Goal: Transaction & Acquisition: Purchase product/service

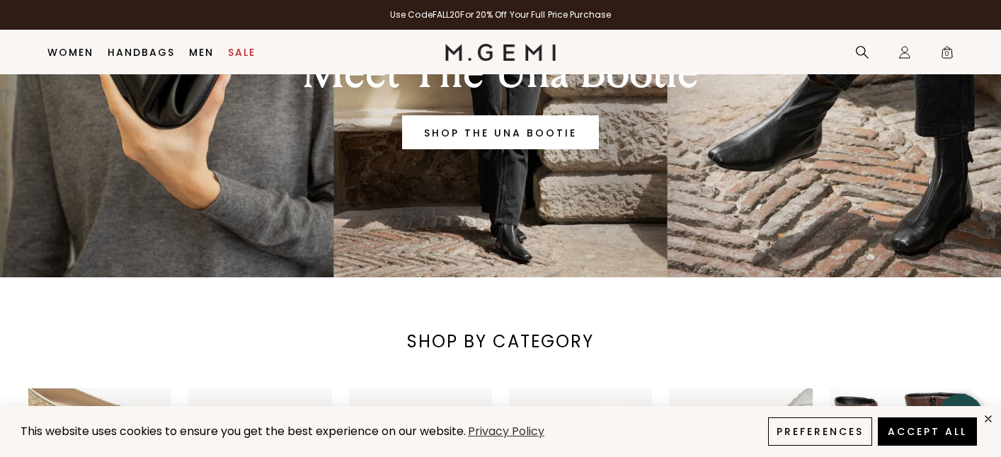
scroll to position [175, 0]
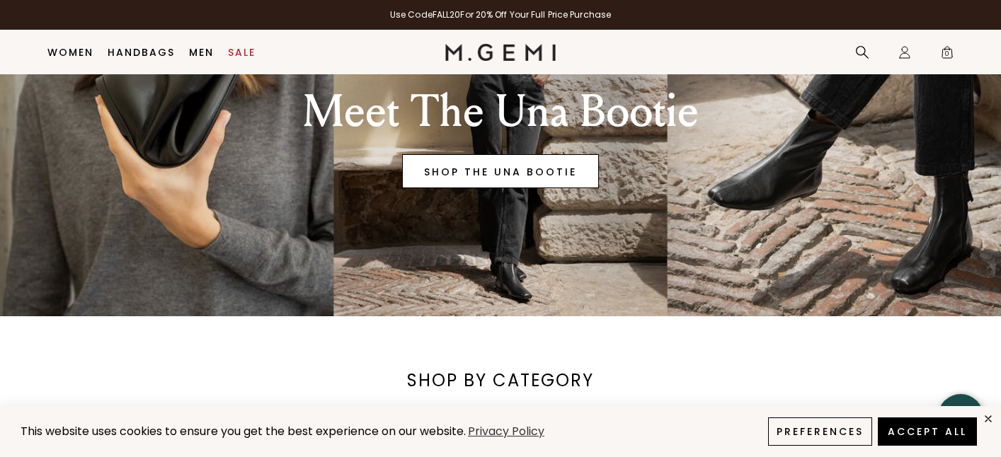
click at [488, 183] on link "SHOP THE UNA BOOTIE" at bounding box center [500, 171] width 197 height 34
click at [490, 174] on link "SHOP THE UNA BOOTIE" at bounding box center [500, 171] width 197 height 34
click at [236, 51] on link "Sale" at bounding box center [242, 52] width 28 height 11
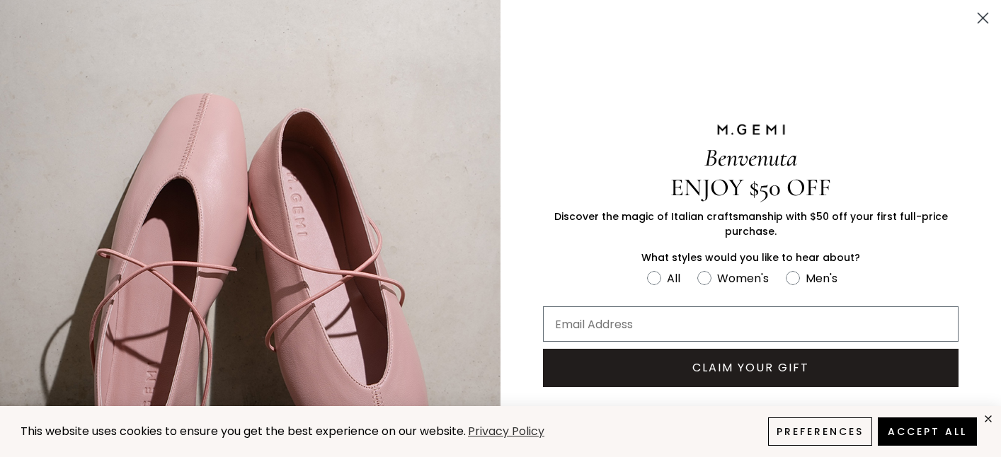
scroll to position [188, 0]
click at [977, 16] on circle "Close dialog" at bounding box center [982, 17] width 23 height 23
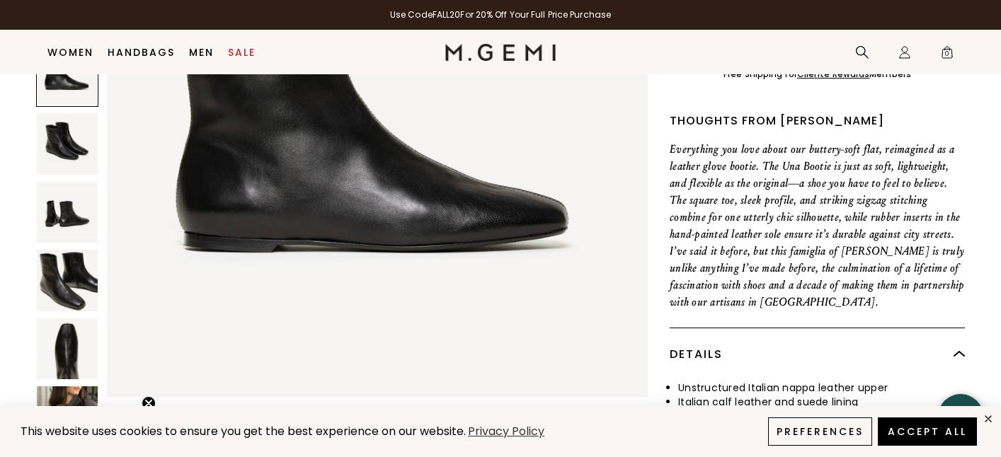
scroll to position [519, 0]
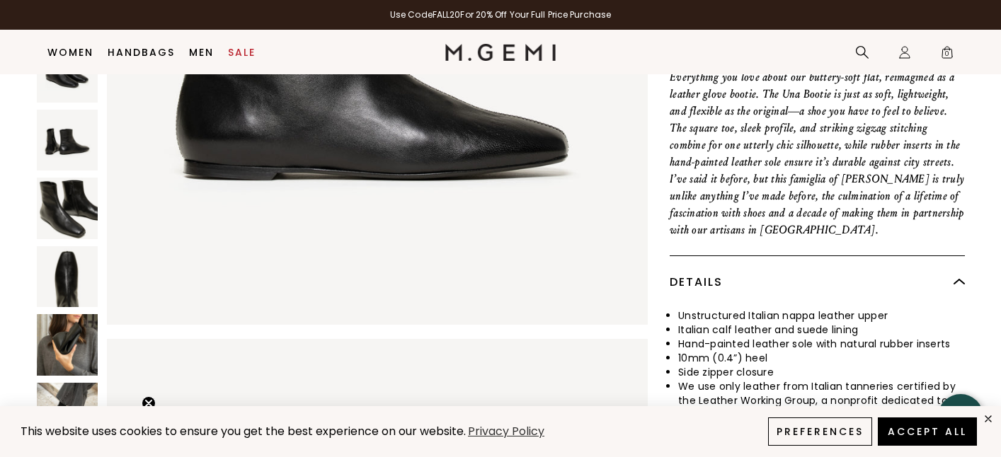
click at [71, 383] on img at bounding box center [67, 413] width 61 height 61
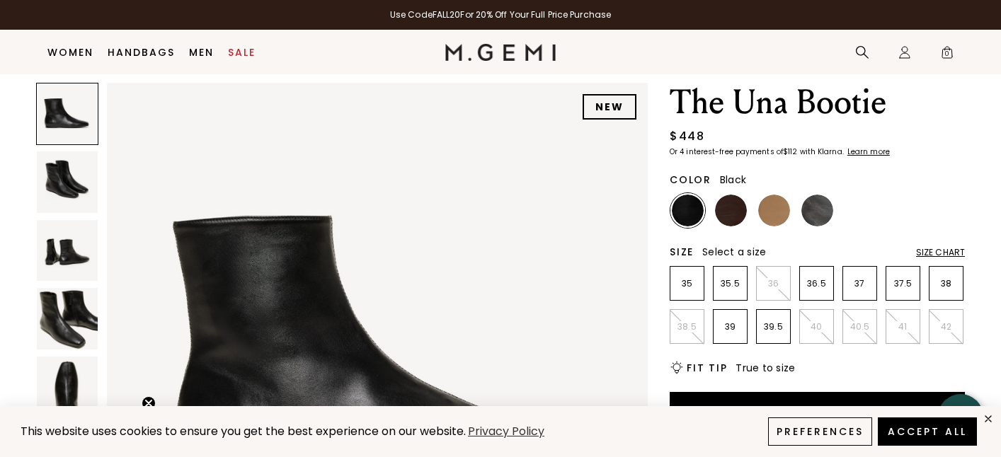
scroll to position [0, 0]
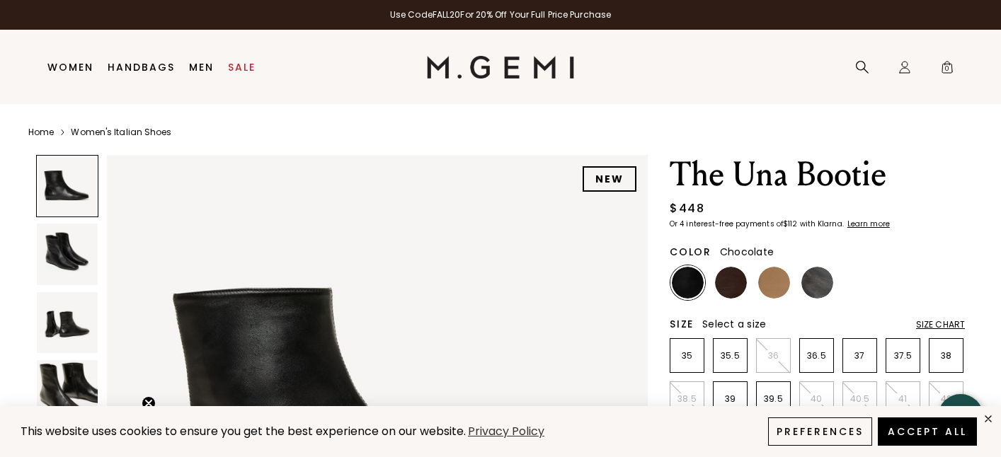
click at [730, 292] on img at bounding box center [731, 283] width 32 height 32
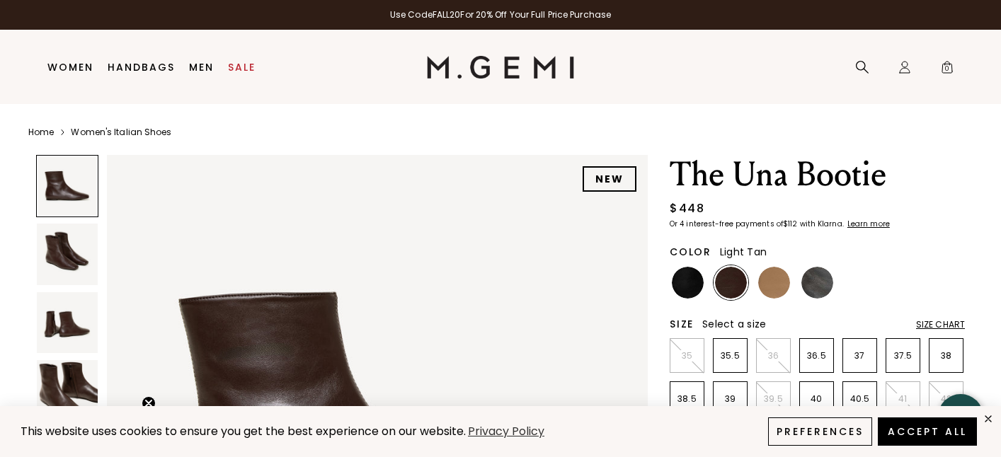
click at [769, 285] on img at bounding box center [774, 283] width 32 height 32
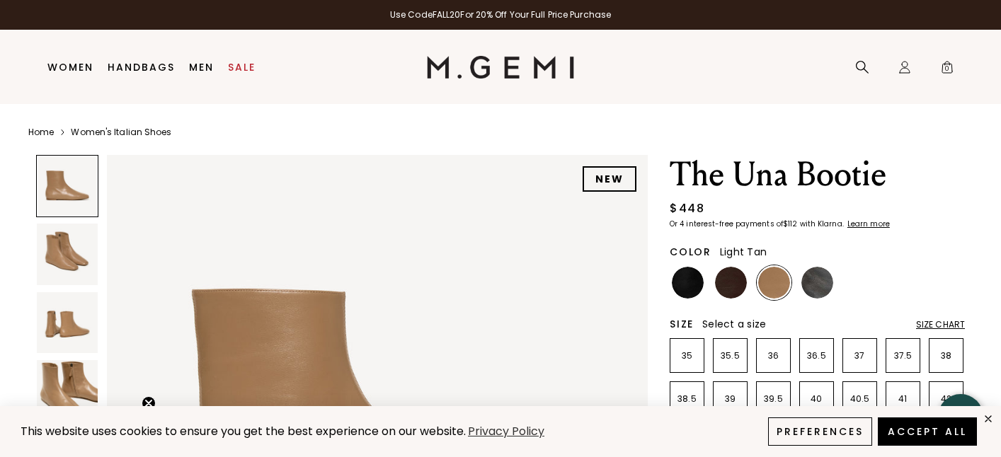
click at [59, 367] on img at bounding box center [67, 390] width 61 height 61
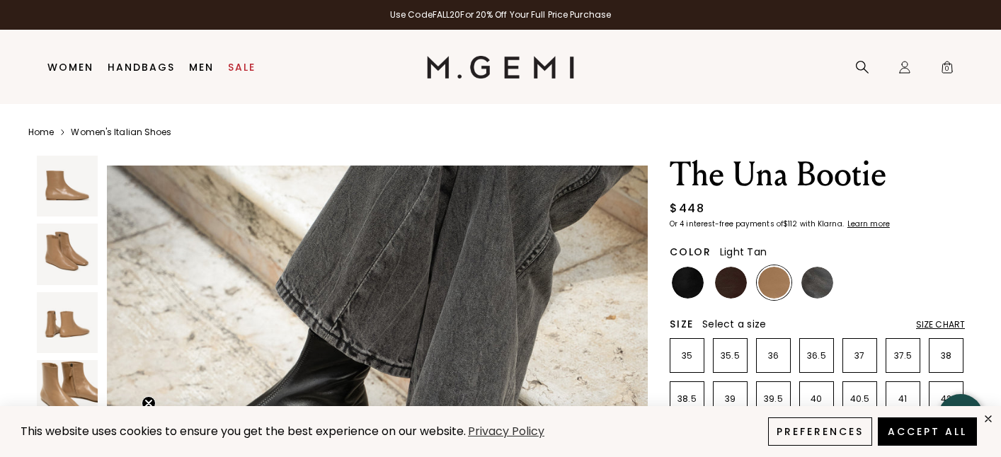
scroll to position [3328, 0]
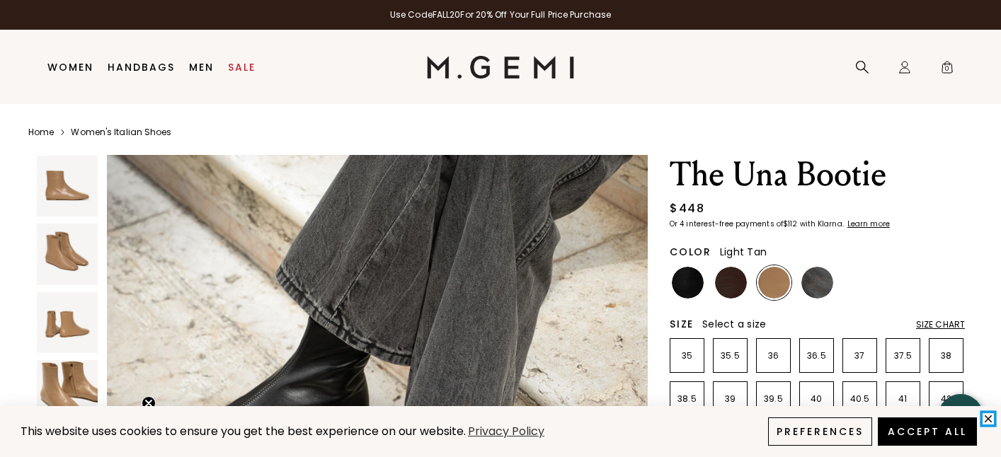
click at [989, 414] on icon "close" at bounding box center [988, 419] width 12 height 12
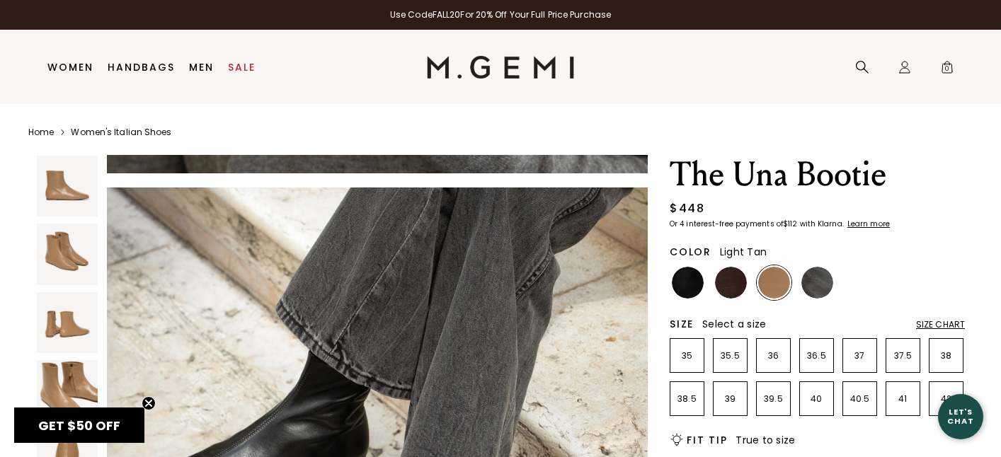
scroll to position [3222, 0]
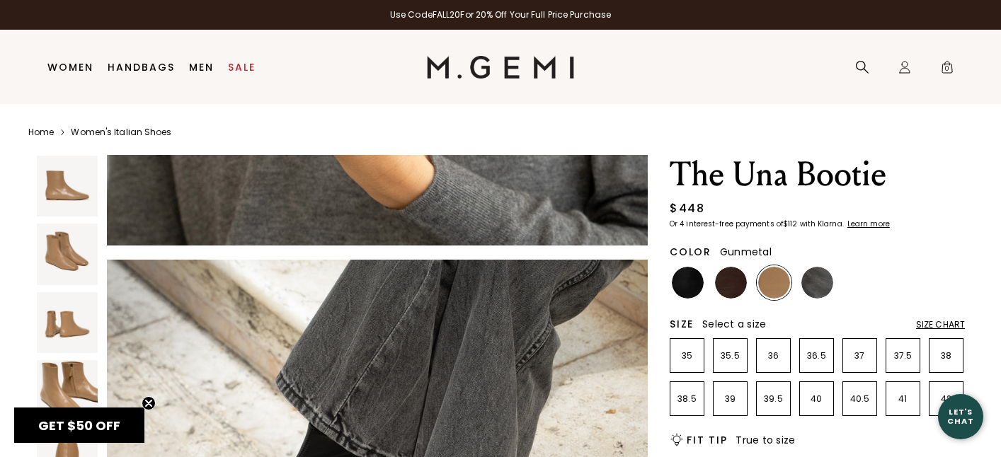
click at [827, 285] on img at bounding box center [817, 283] width 32 height 32
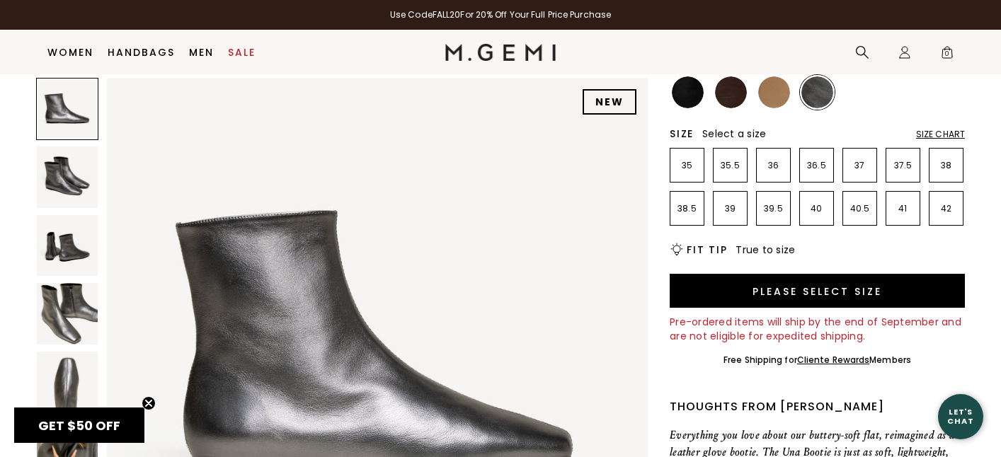
scroll to position [163, 0]
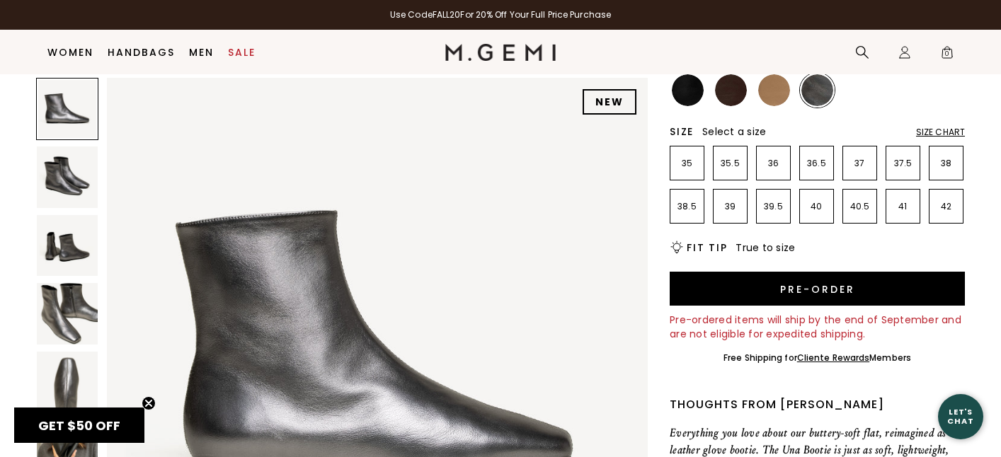
click at [771, 88] on img at bounding box center [774, 90] width 32 height 32
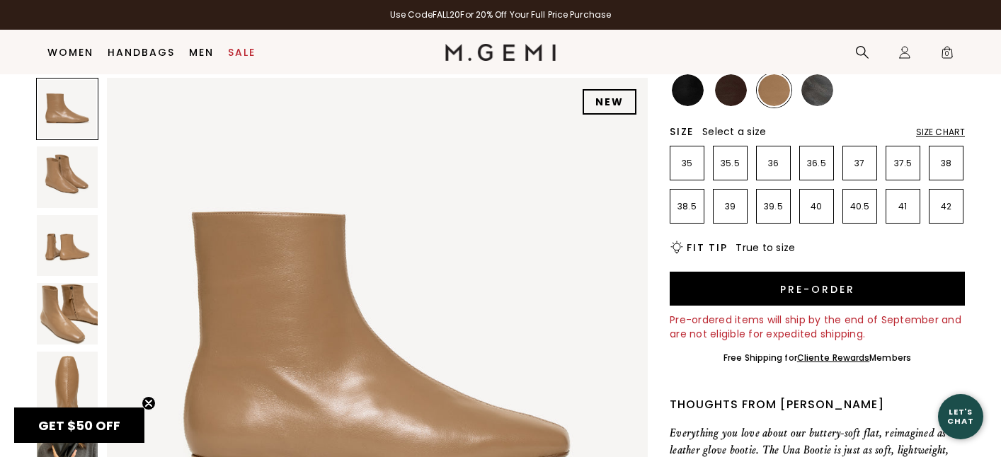
click at [691, 98] on img at bounding box center [688, 90] width 32 height 32
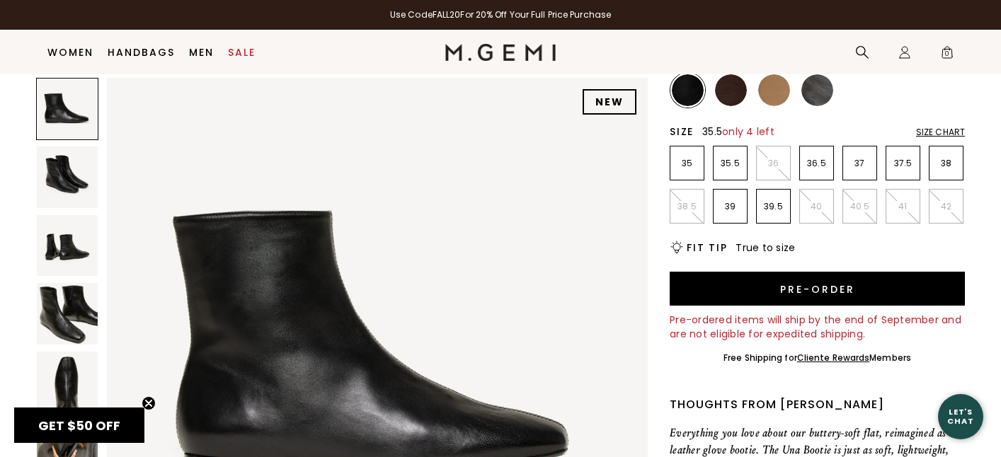
click at [717, 165] on p "35.5" at bounding box center [729, 163] width 33 height 11
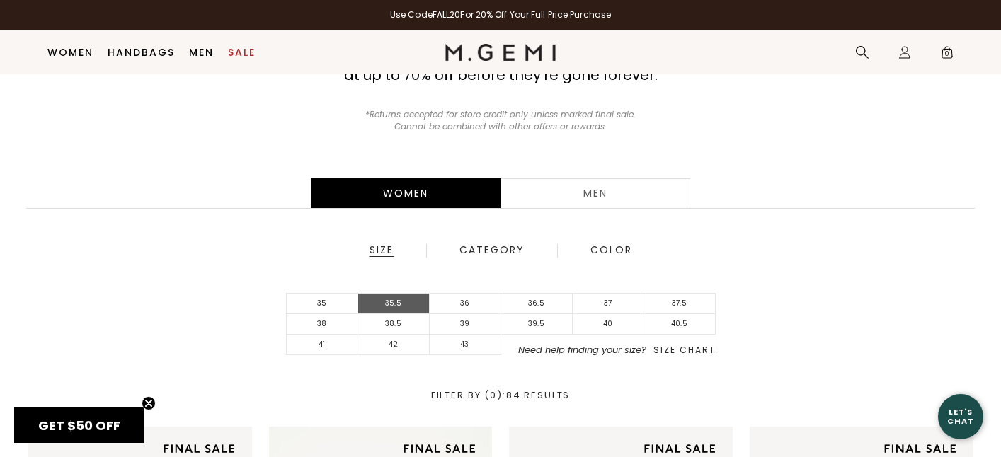
click at [396, 304] on li "35.5" at bounding box center [393, 304] width 71 height 21
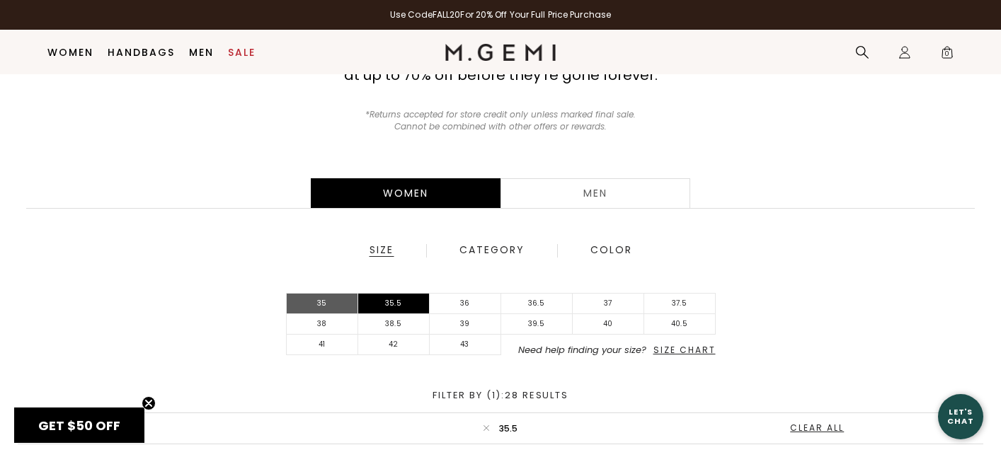
click at [334, 306] on li "35" at bounding box center [322, 304] width 71 height 21
click at [394, 301] on li "35.5" at bounding box center [393, 304] width 71 height 21
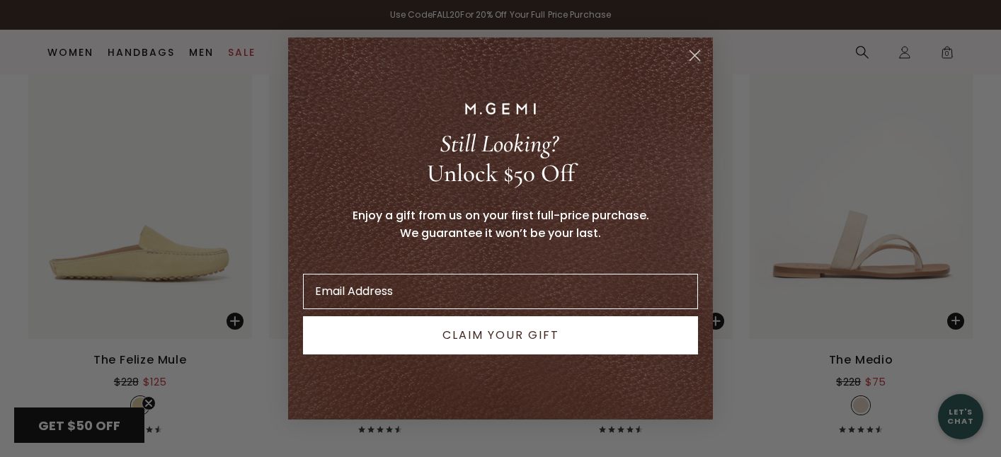
scroll to position [1763, 0]
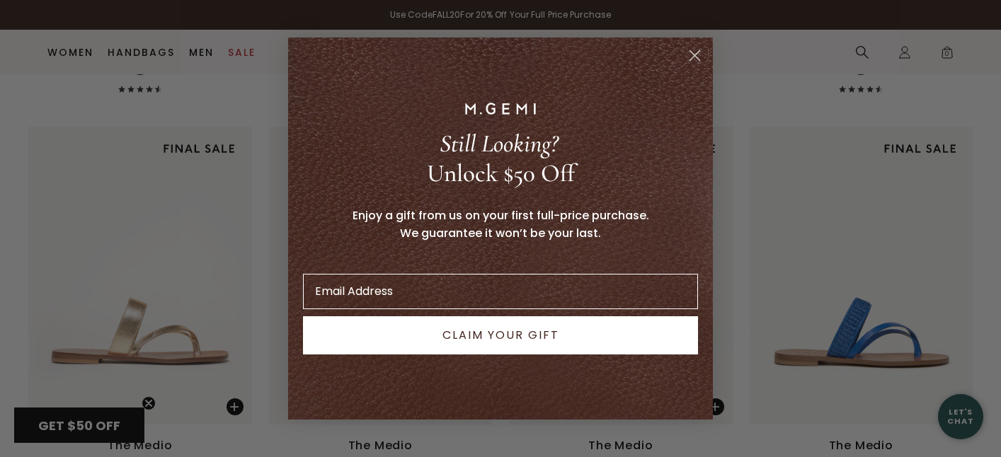
click at [691, 56] on circle "Close dialog" at bounding box center [694, 55] width 23 height 23
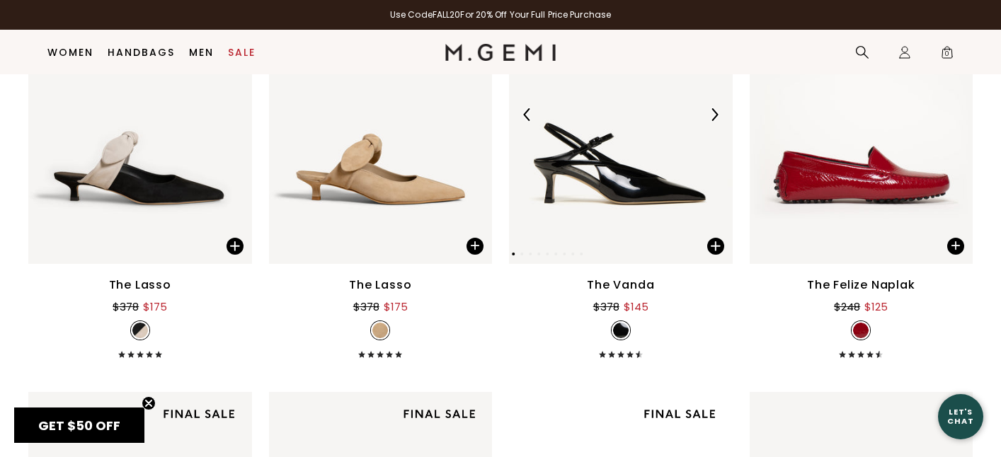
scroll to position [2780, 0]
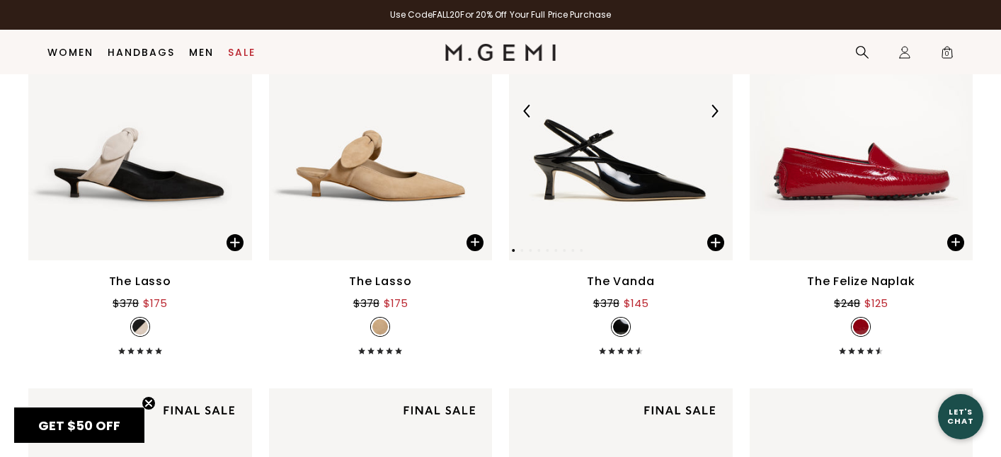
click at [714, 113] on img at bounding box center [714, 111] width 13 height 13
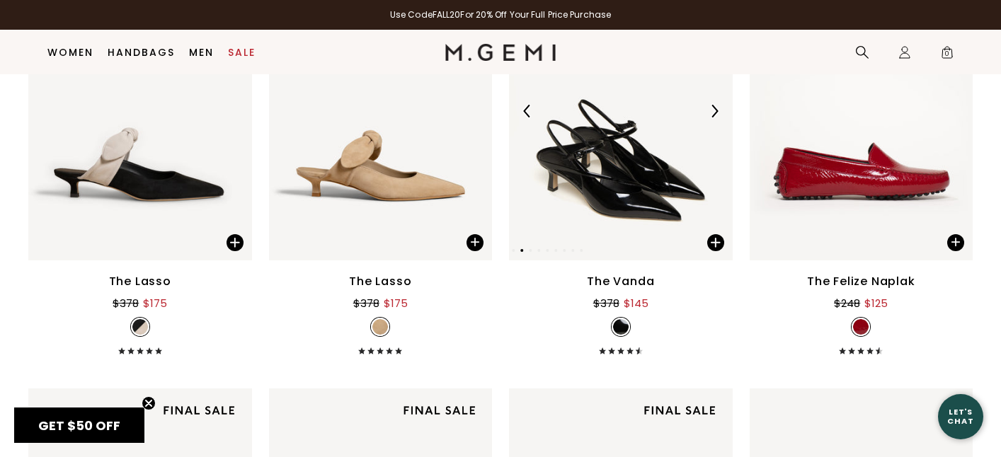
click at [714, 113] on img at bounding box center [714, 111] width 13 height 13
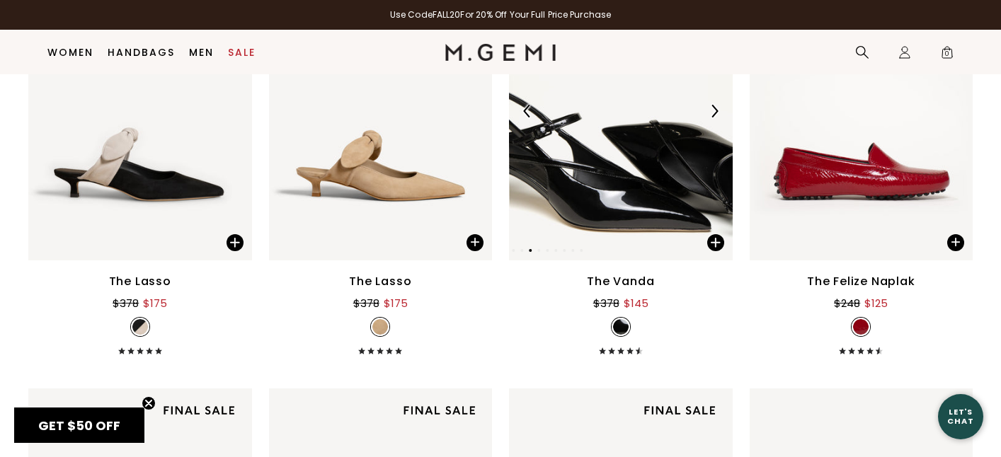
click at [714, 113] on img at bounding box center [714, 111] width 13 height 13
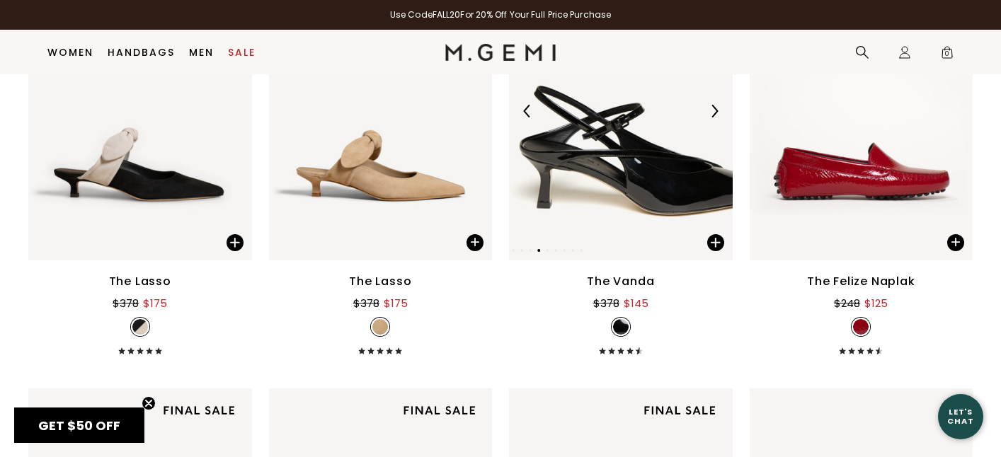
click at [714, 113] on img at bounding box center [714, 111] width 13 height 13
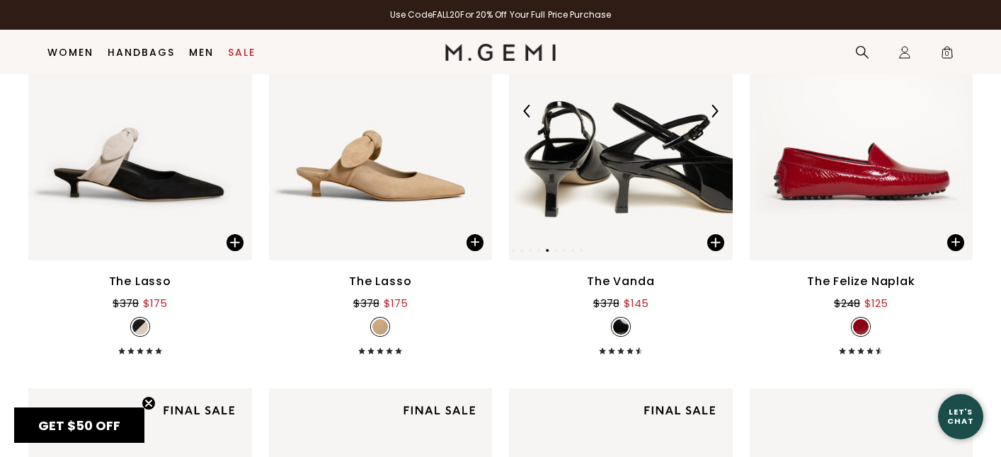
click at [714, 113] on img at bounding box center [714, 111] width 13 height 13
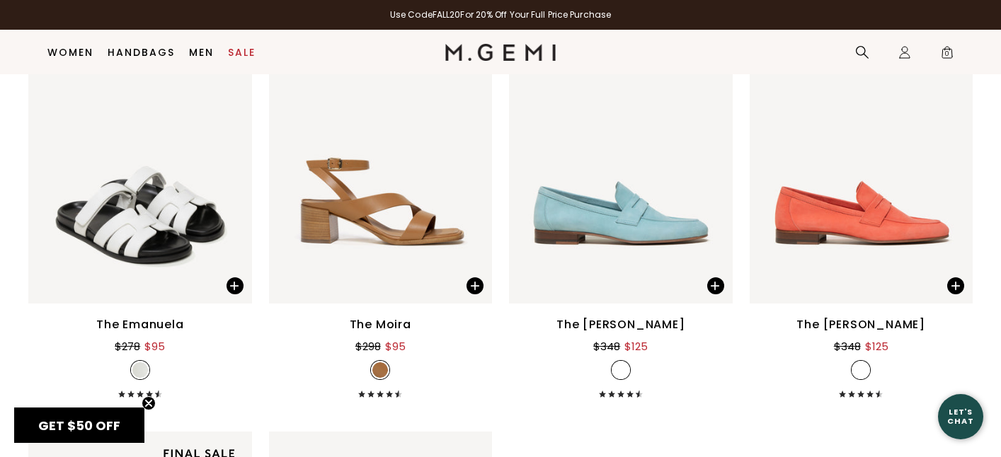
scroll to position [3590, 0]
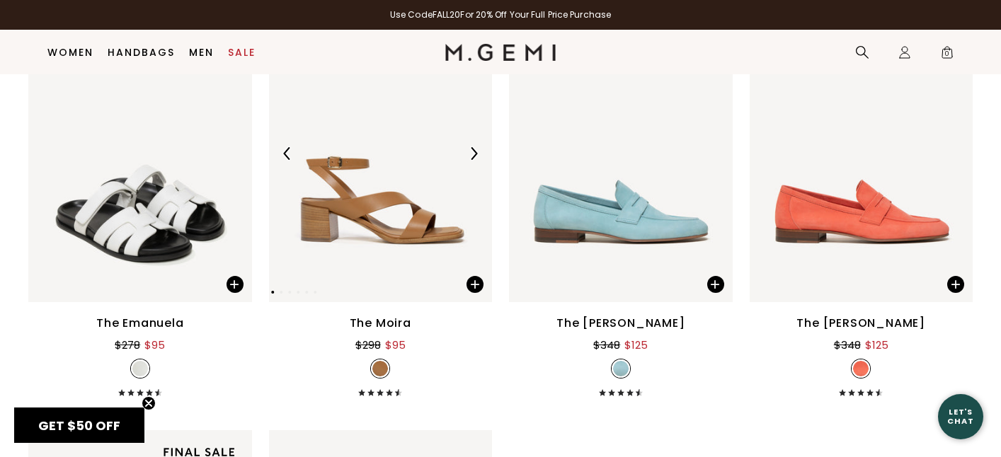
click at [476, 155] on img at bounding box center [473, 153] width 13 height 13
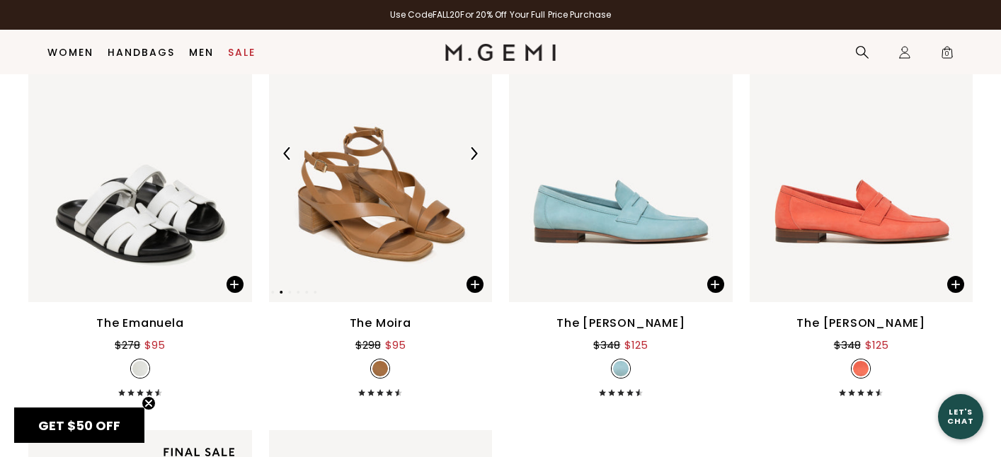
click at [476, 155] on img at bounding box center [473, 153] width 13 height 13
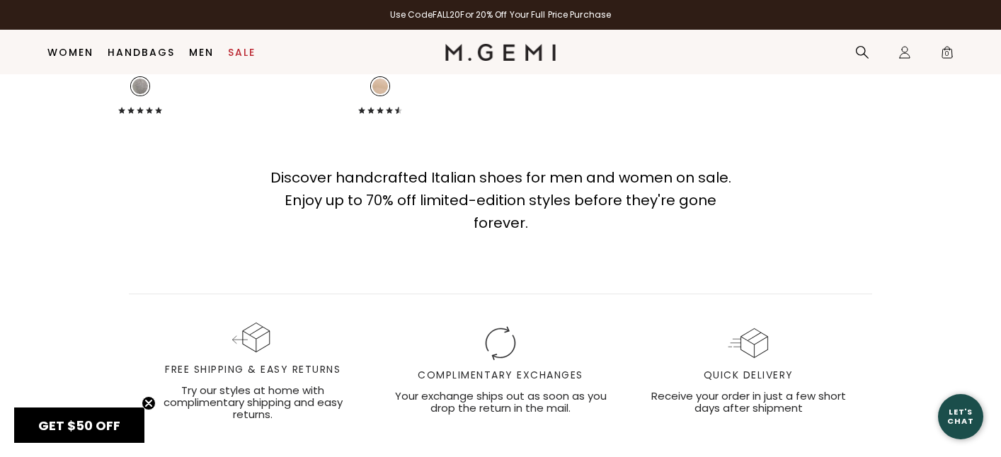
scroll to position [4303, 0]
